Goal: Task Accomplishment & Management: Manage account settings

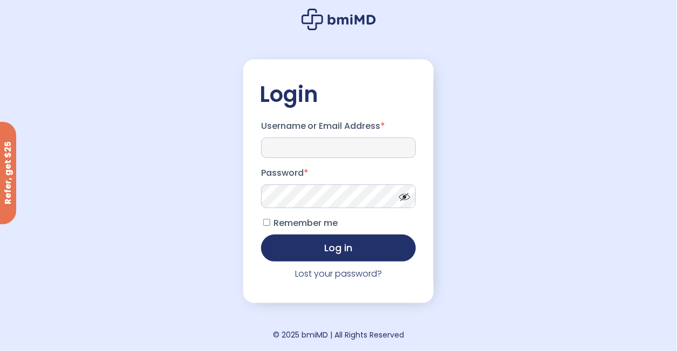
click at [278, 148] on input "Username or Email Address *" at bounding box center [338, 148] width 155 height 20
type input "**********"
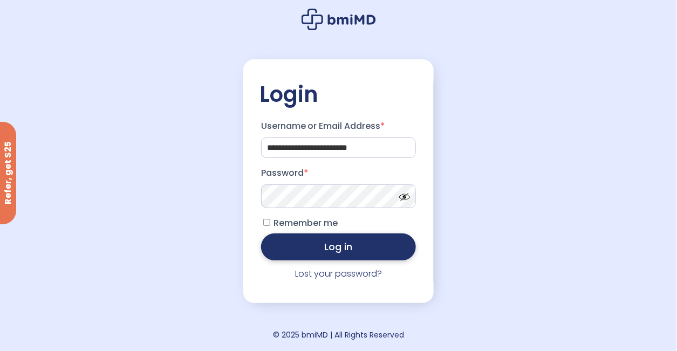
click at [346, 251] on button "Log in" at bounding box center [338, 247] width 155 height 27
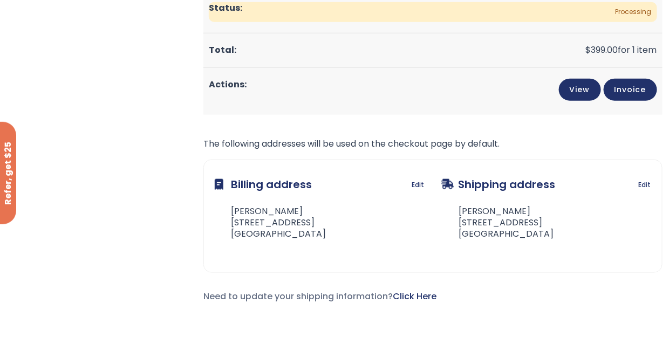
scroll to position [324, 0]
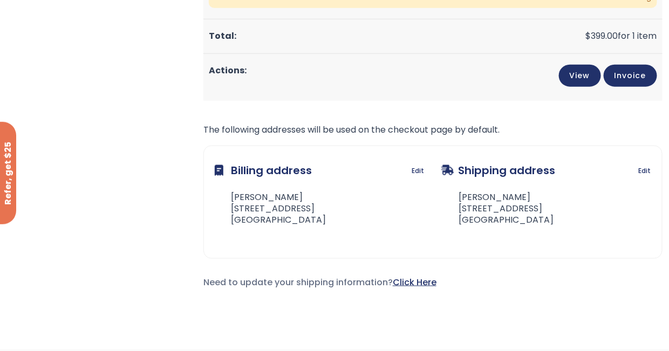
click at [419, 276] on link "Click Here" at bounding box center [415, 282] width 44 height 12
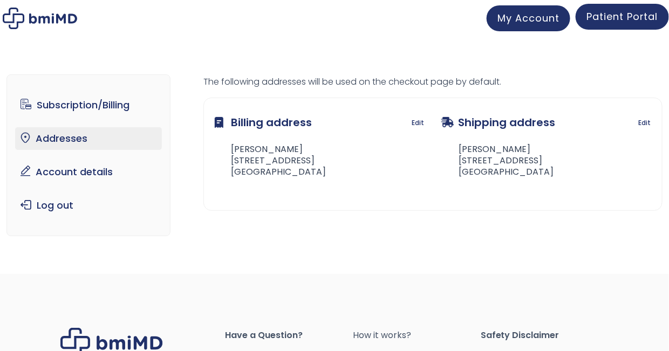
click at [628, 18] on span "Patient Portal" at bounding box center [622, 16] width 72 height 13
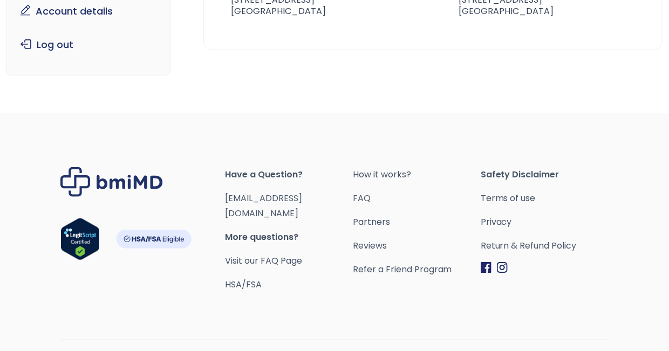
scroll to position [162, 0]
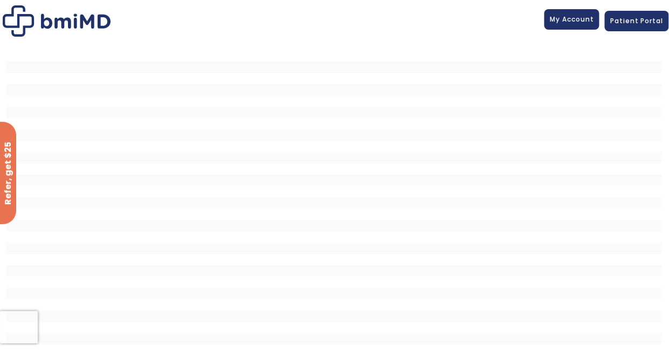
click at [567, 21] on span "My Account" at bounding box center [572, 19] width 44 height 9
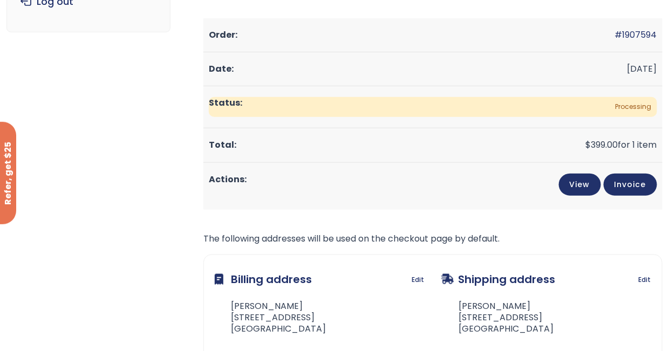
scroll to position [216, 0]
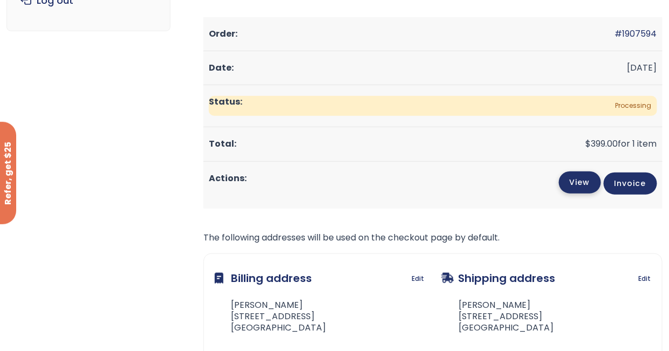
click at [564, 172] on link "View" at bounding box center [580, 183] width 42 height 22
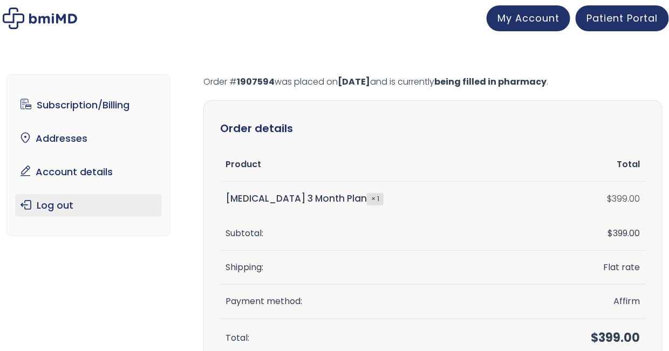
click at [54, 213] on link "Log out" at bounding box center [88, 205] width 147 height 23
